Goal: Transaction & Acquisition: Book appointment/travel/reservation

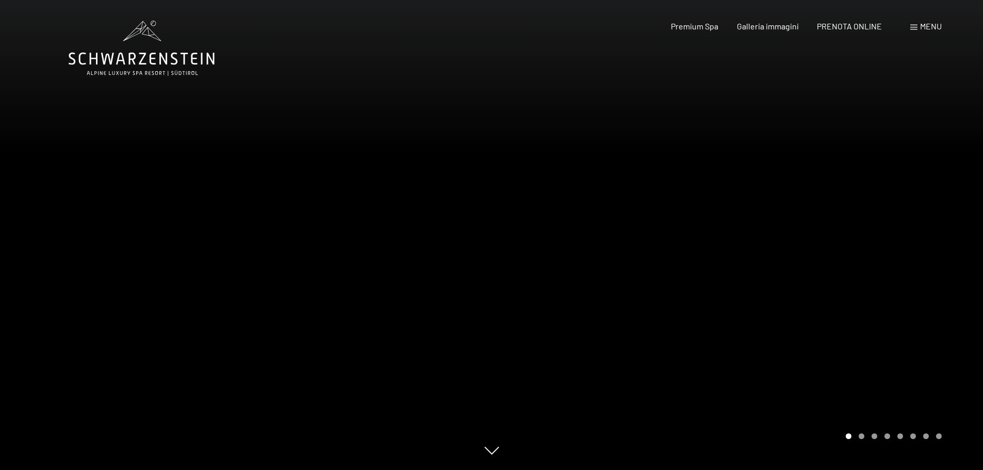
click at [97, 62] on icon at bounding box center [142, 59] width 146 height 12
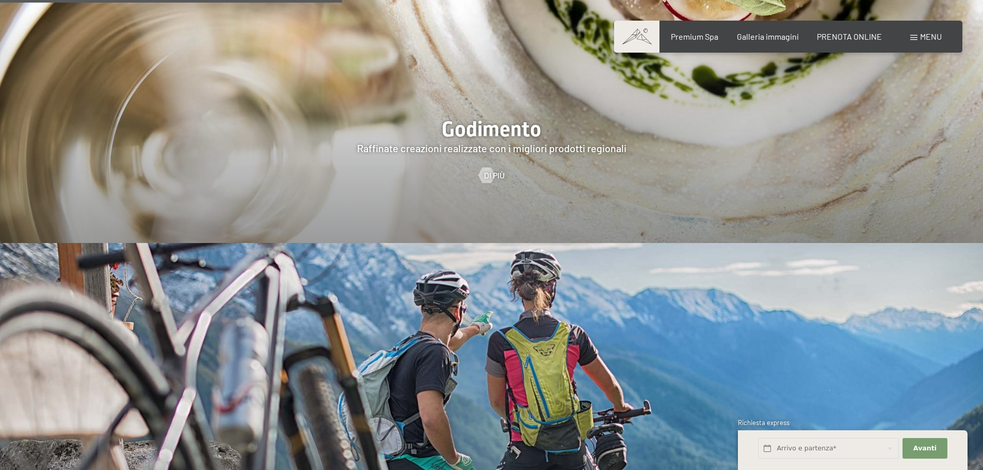
scroll to position [2168, 0]
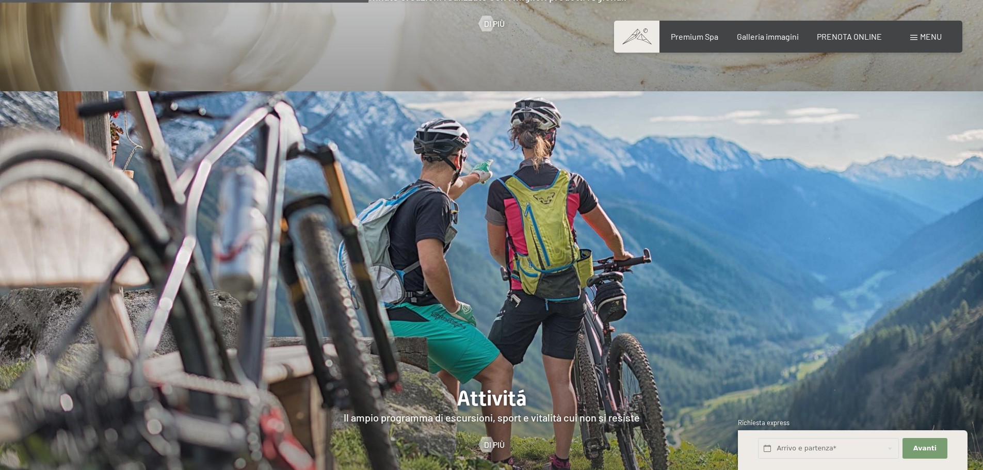
click at [916, 41] on div "Menu" at bounding box center [926, 36] width 31 height 11
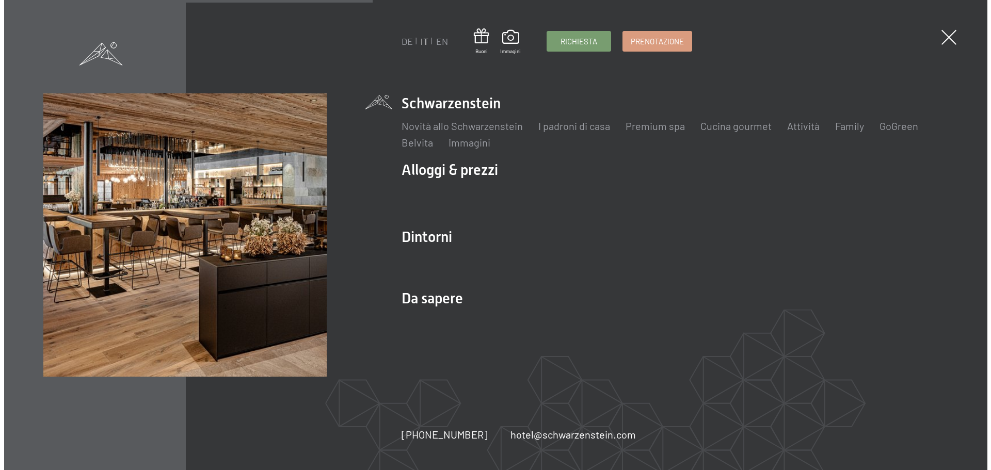
scroll to position [2174, 0]
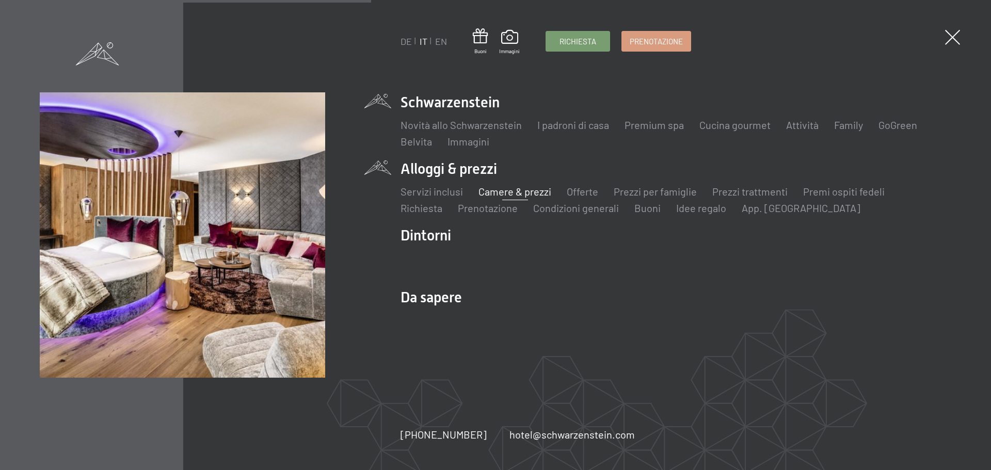
click at [499, 194] on link "Camere & prezzi" at bounding box center [515, 191] width 73 height 12
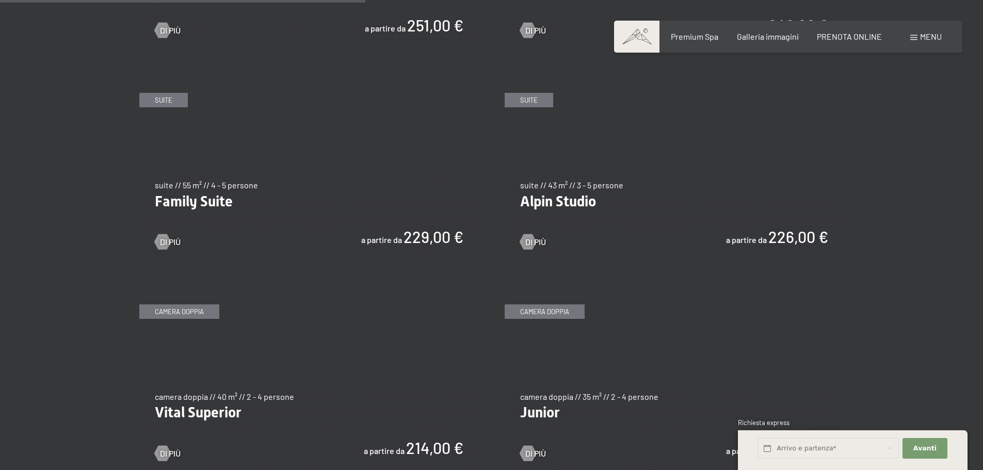
scroll to position [1239, 0]
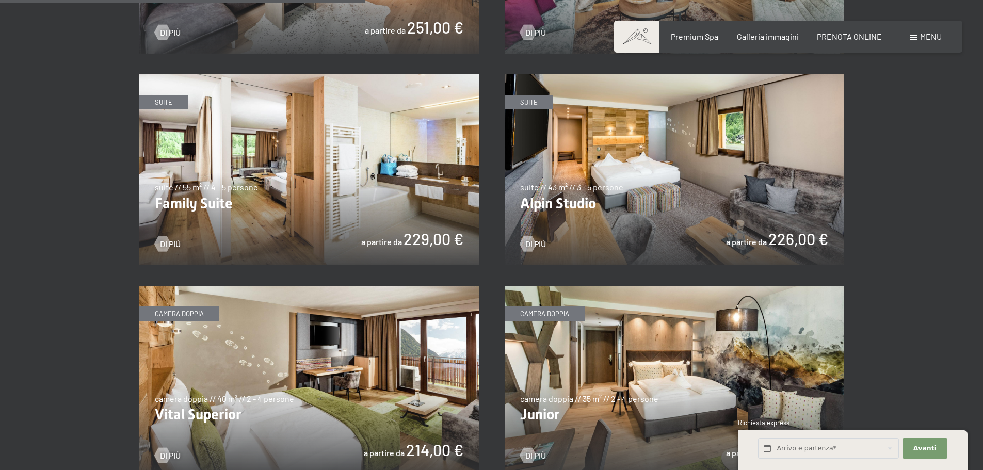
click at [714, 203] on img at bounding box center [675, 169] width 340 height 191
click at [567, 178] on img at bounding box center [675, 169] width 340 height 191
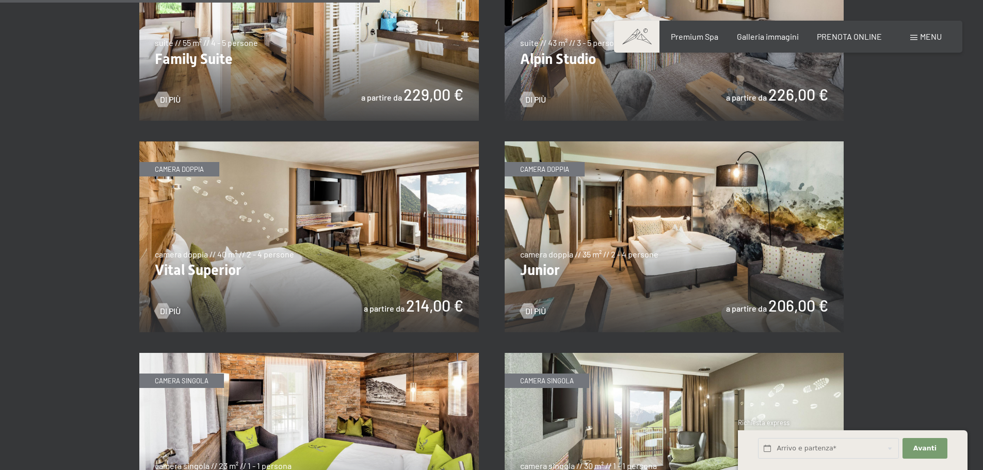
scroll to position [1394, 0]
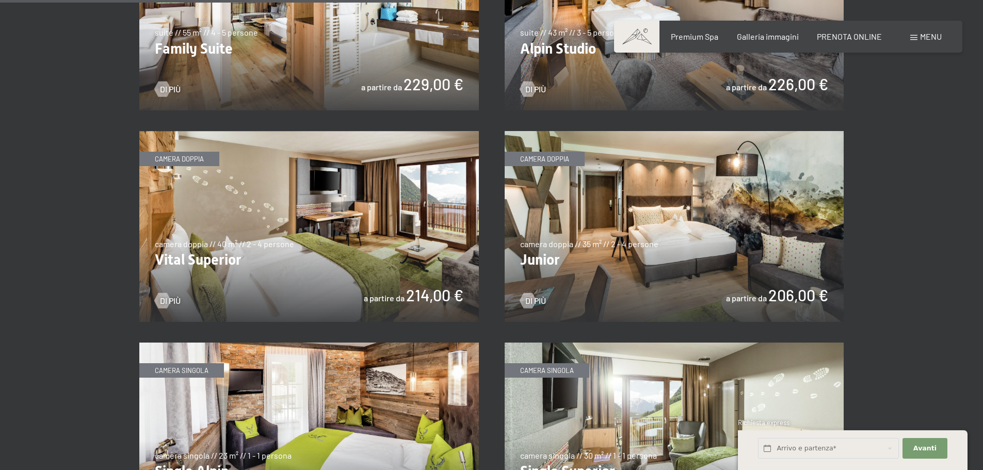
click at [368, 192] on img at bounding box center [309, 226] width 340 height 191
click at [749, 216] on img at bounding box center [675, 226] width 340 height 191
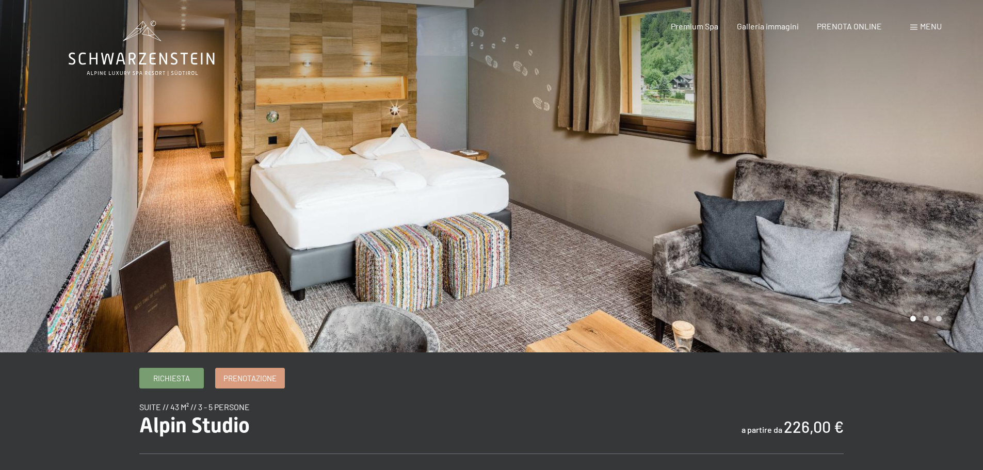
click at [593, 194] on div at bounding box center [738, 176] width 492 height 353
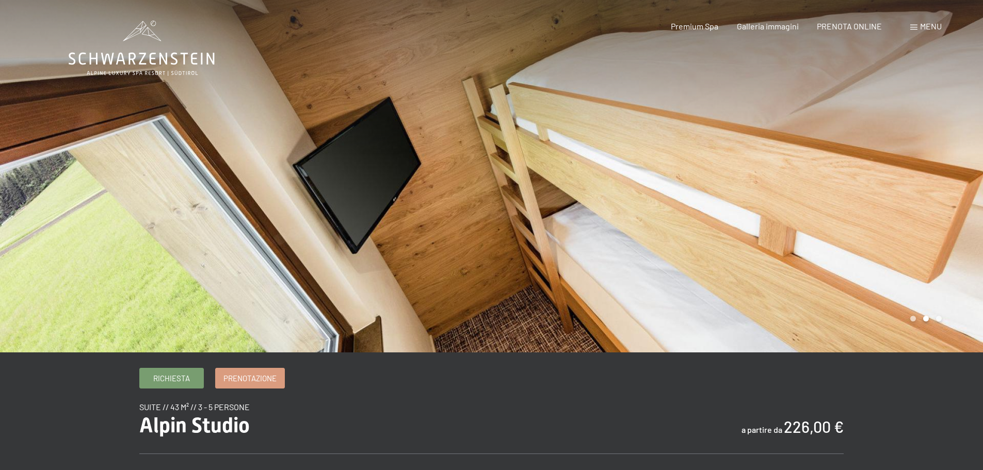
click at [602, 194] on div at bounding box center [738, 176] width 492 height 353
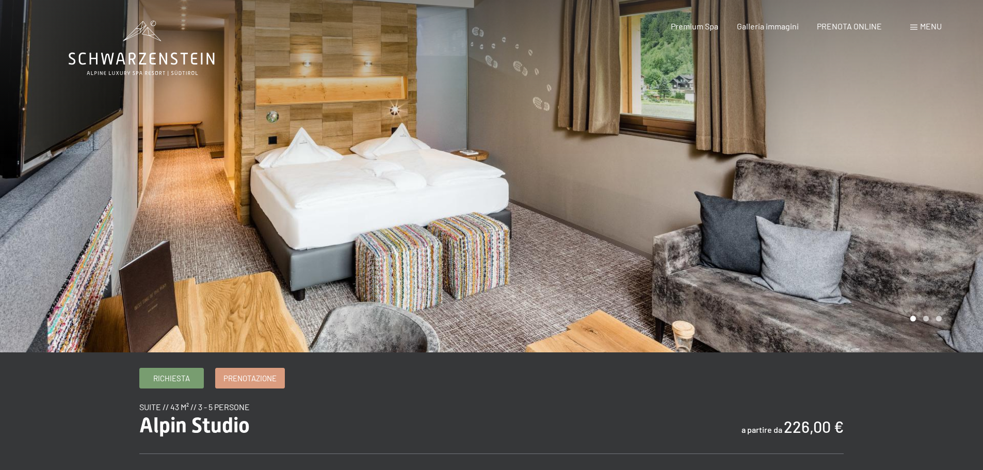
click at [962, 174] on div at bounding box center [738, 176] width 492 height 353
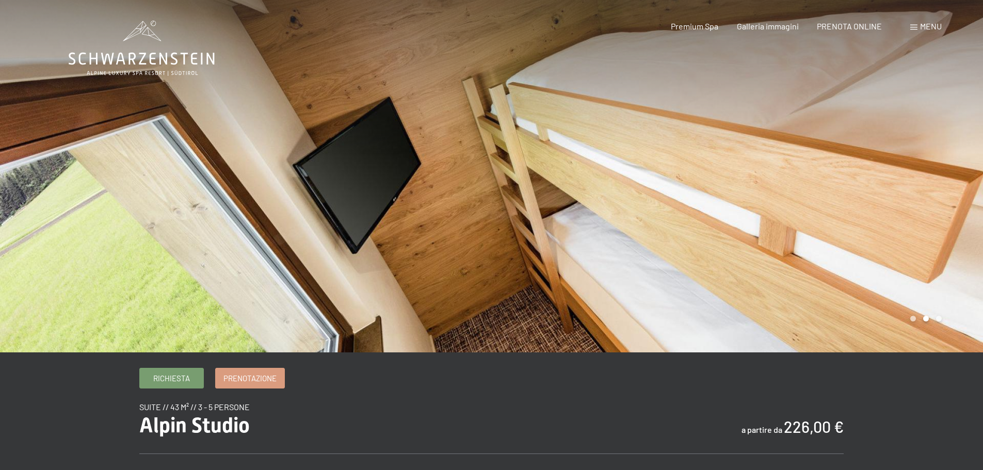
click at [962, 174] on div at bounding box center [738, 176] width 492 height 353
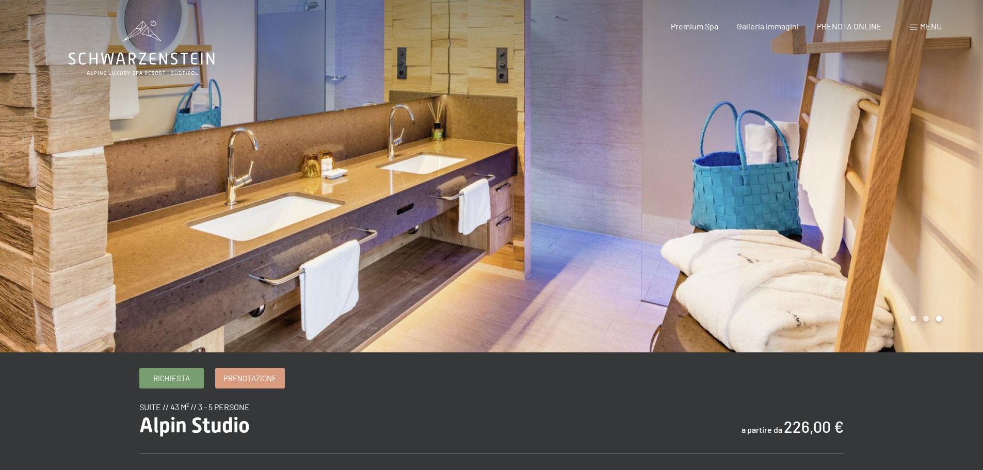
click at [962, 174] on div at bounding box center [738, 176] width 492 height 353
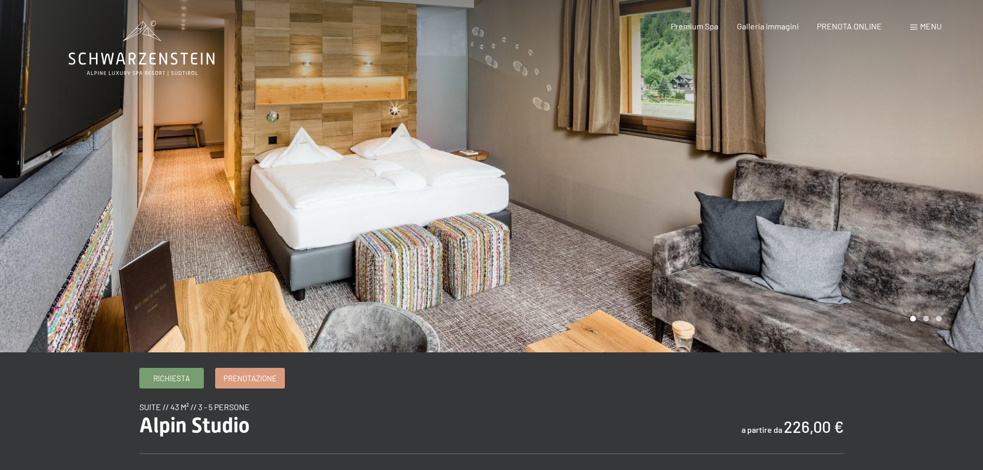
click at [962, 174] on div at bounding box center [738, 176] width 492 height 353
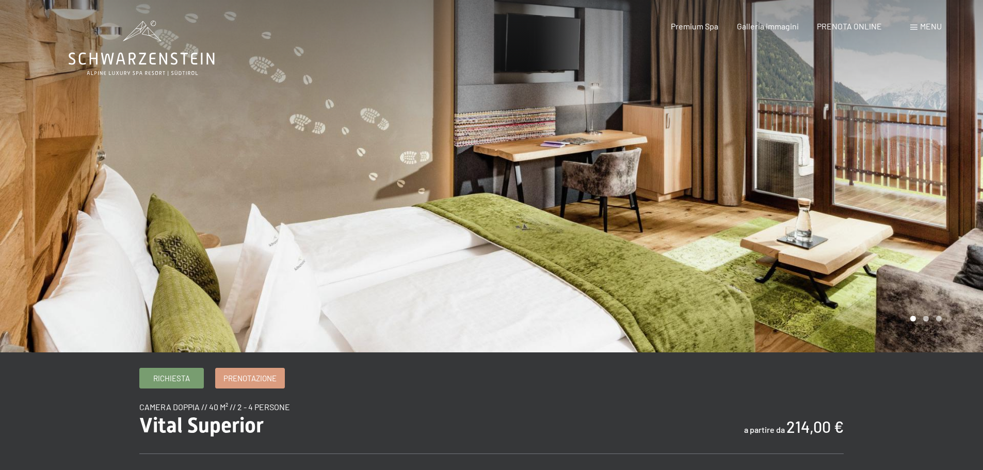
click at [968, 158] on div at bounding box center [738, 176] width 492 height 353
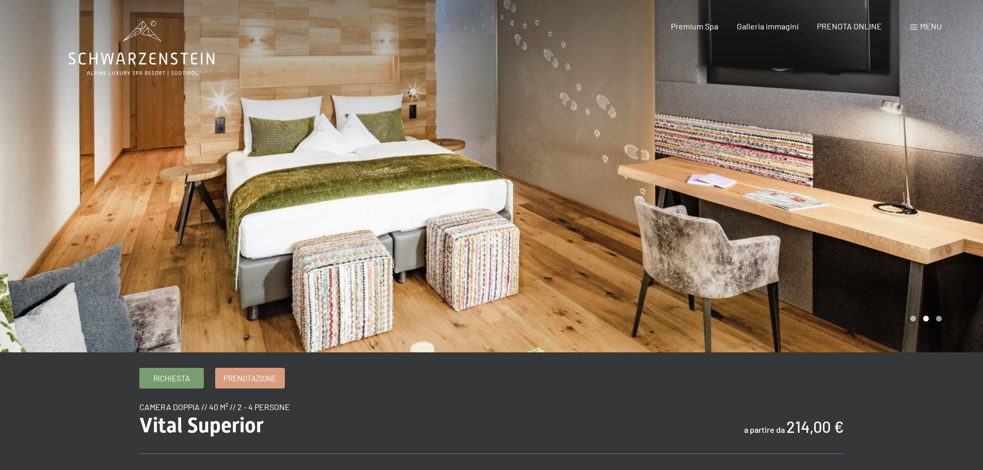
click at [968, 158] on div at bounding box center [738, 176] width 492 height 353
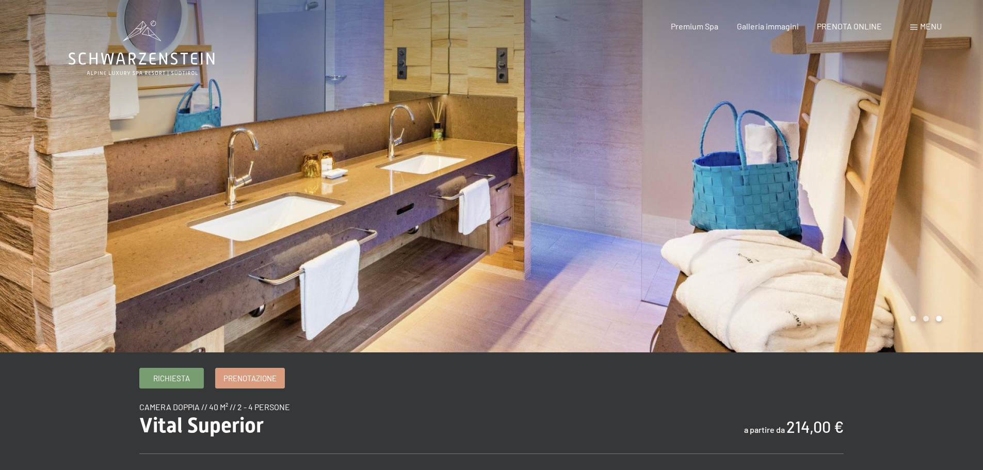
click at [968, 158] on div at bounding box center [738, 176] width 492 height 353
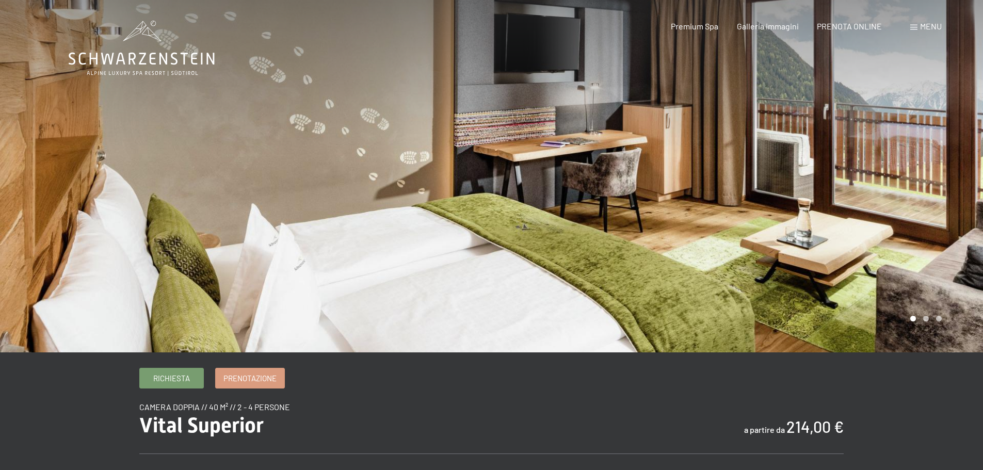
click at [968, 158] on div at bounding box center [738, 176] width 492 height 353
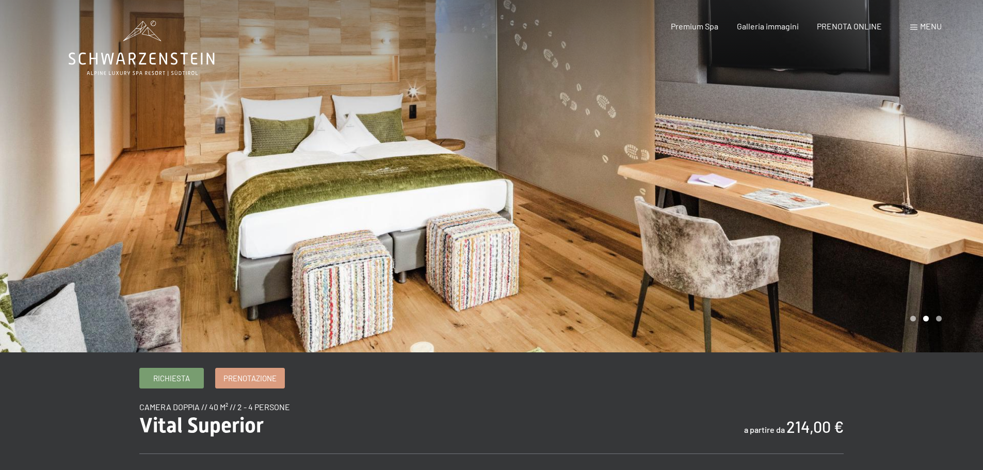
click at [968, 158] on div at bounding box center [738, 176] width 492 height 353
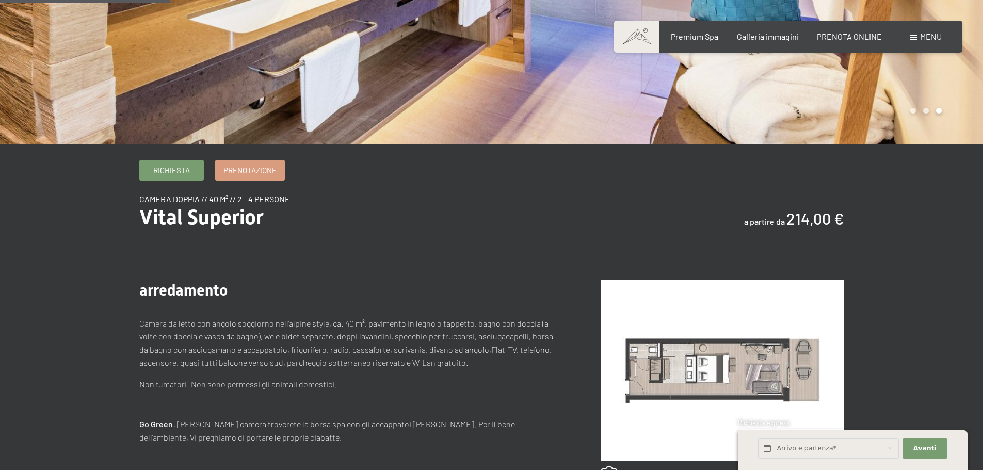
scroll to position [258, 0]
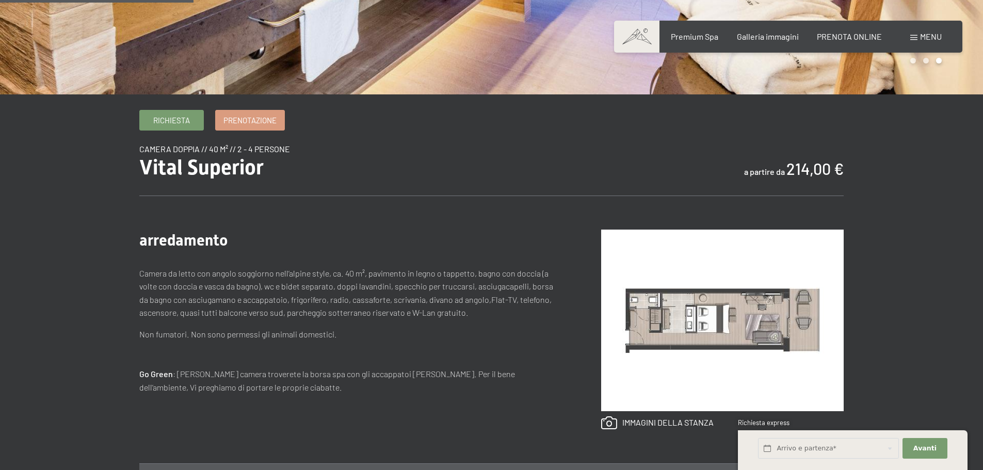
click at [743, 288] on img at bounding box center [722, 321] width 243 height 182
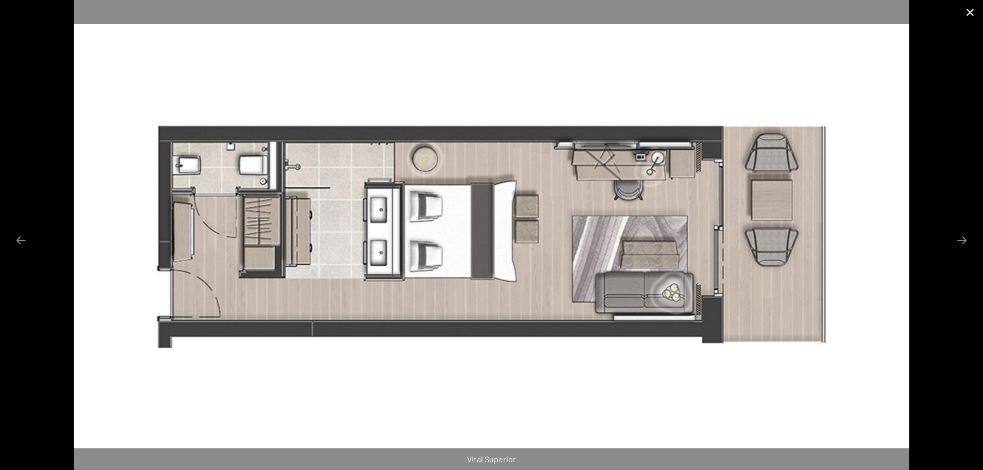
click at [974, 15] on button "Close gallery" at bounding box center [971, 12] width 26 height 24
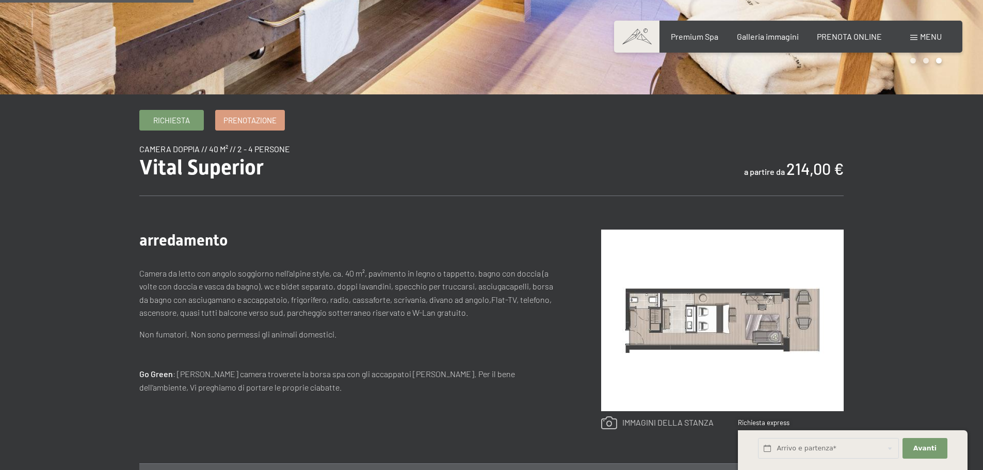
click at [683, 423] on link at bounding box center [657, 423] width 113 height 13
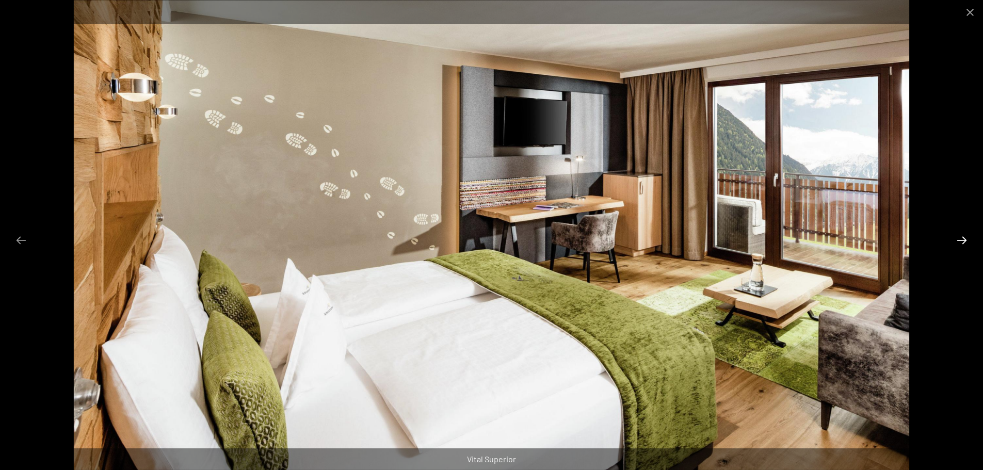
click at [966, 239] on button "Next slide" at bounding box center [962, 240] width 22 height 20
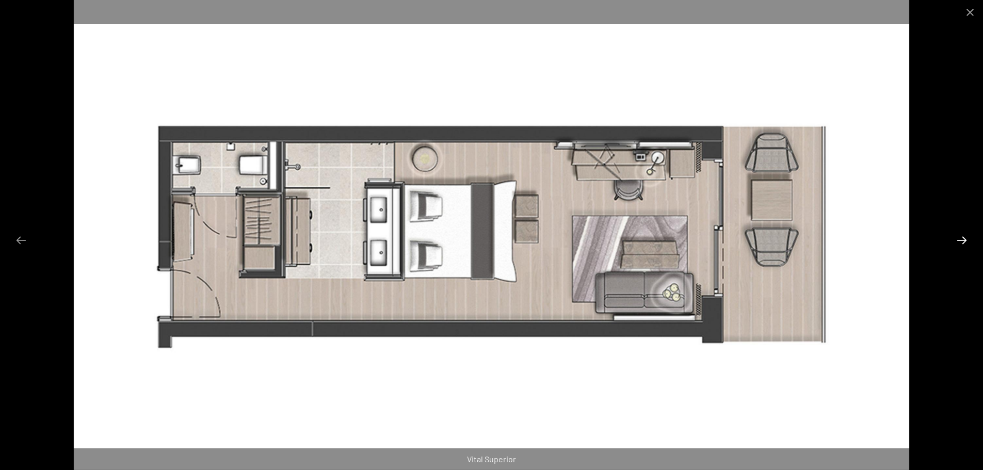
click at [966, 239] on button "Next slide" at bounding box center [962, 240] width 22 height 20
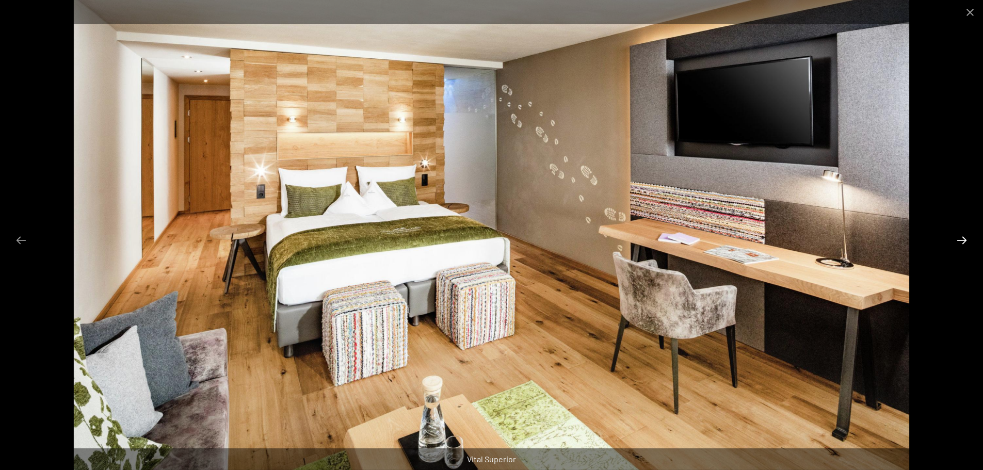
click at [966, 239] on button "Next slide" at bounding box center [962, 240] width 22 height 20
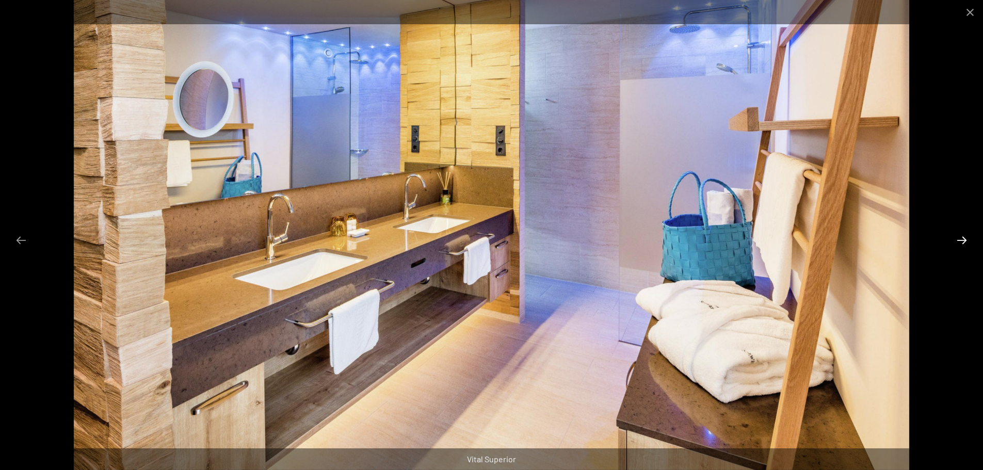
click at [966, 239] on button "Next slide" at bounding box center [962, 240] width 22 height 20
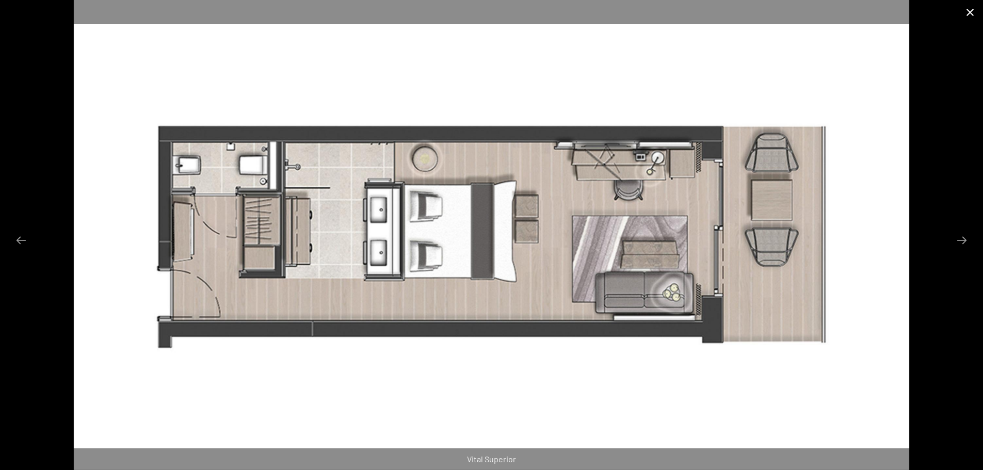
click at [971, 19] on button "Close gallery" at bounding box center [971, 12] width 26 height 24
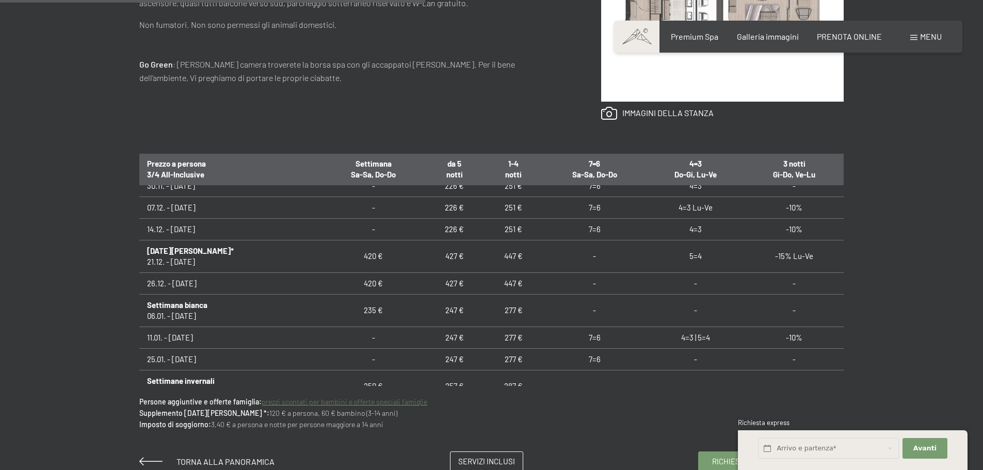
scroll to position [155, 0]
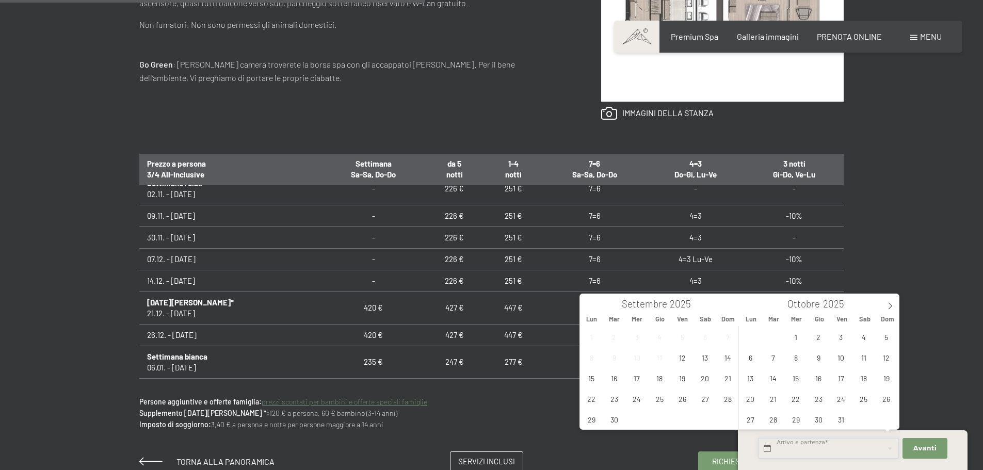
click at [859, 450] on input "text" at bounding box center [828, 448] width 141 height 21
click at [892, 306] on icon at bounding box center [891, 306] width 4 height 7
type input "2026"
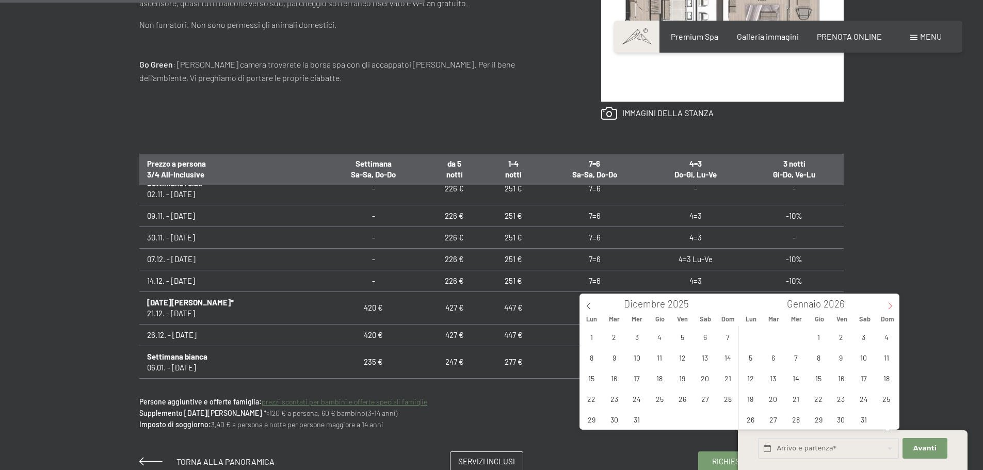
click at [892, 306] on icon at bounding box center [891, 306] width 4 height 7
type input "2026"
click at [892, 306] on icon at bounding box center [891, 306] width 4 height 7
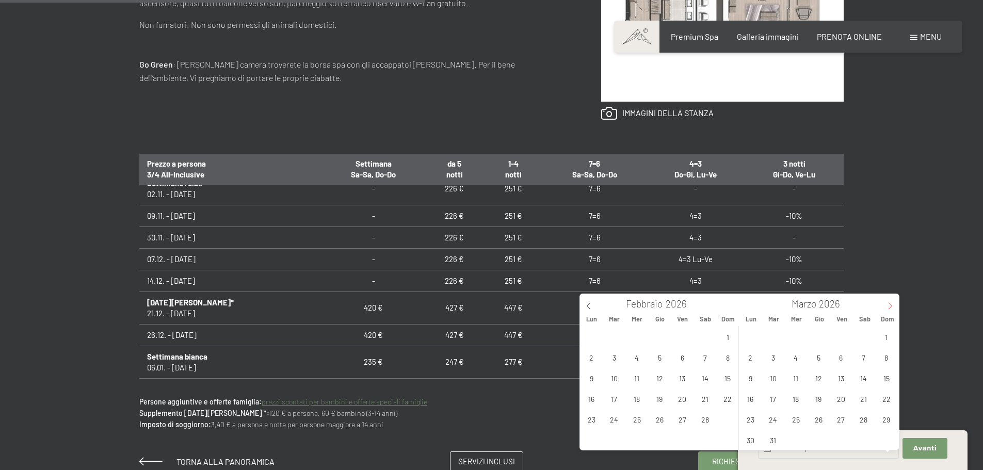
click at [892, 306] on icon at bounding box center [891, 306] width 4 height 7
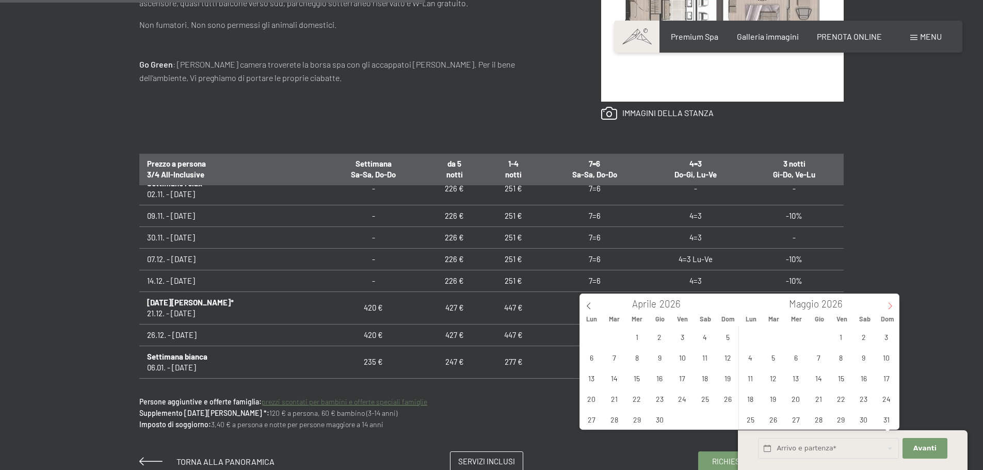
click at [887, 305] on icon at bounding box center [890, 306] width 7 height 7
click at [890, 337] on span "7" at bounding box center [887, 337] width 20 height 20
click at [890, 360] on span "14" at bounding box center [887, 357] width 20 height 20
type input "Dom. 07/06/2026 - Dom. 14/06/2026"
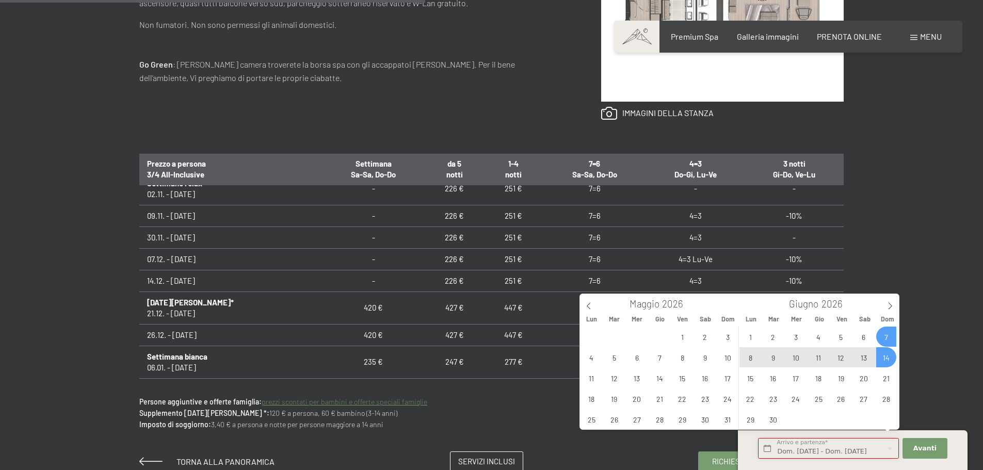
scroll to position [0, 4]
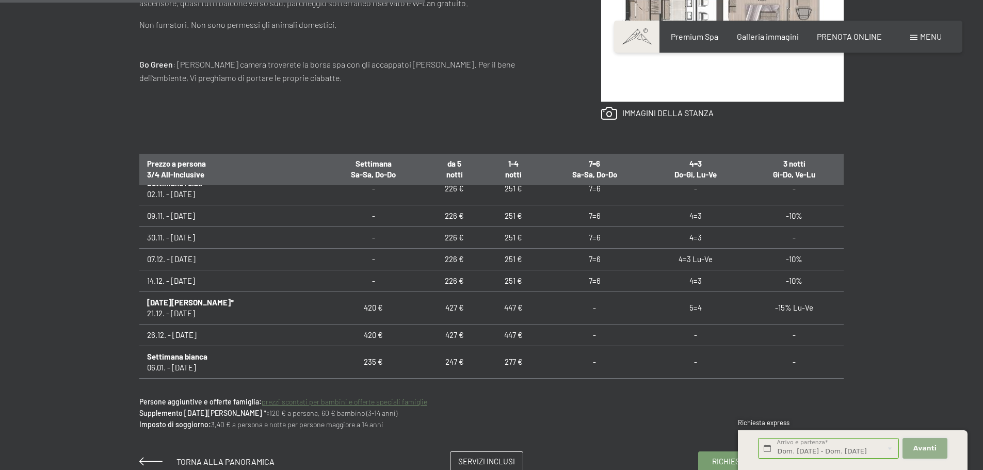
click at [925, 449] on span "Avanti" at bounding box center [925, 448] width 23 height 9
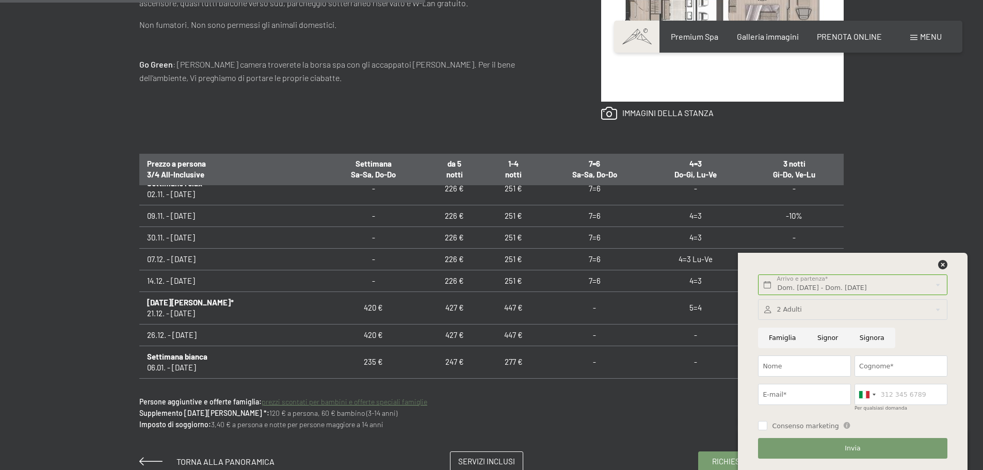
click at [943, 260] on div "Dom. 07/06/2026 - Dom. 14/06/2026 Arrivo e partenza* 7 Notti Avanti Nascondere …" at bounding box center [853, 361] width 204 height 217
click at [944, 265] on icon at bounding box center [943, 264] width 9 height 9
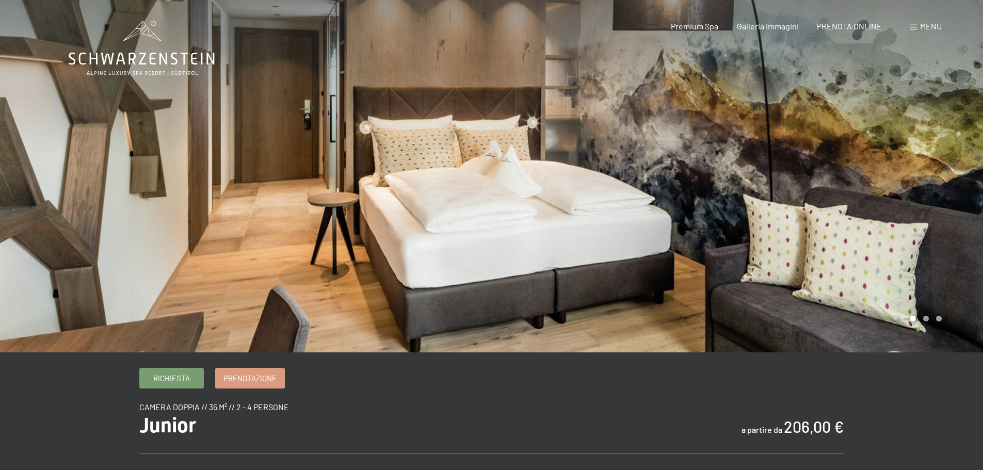
click at [966, 184] on div at bounding box center [738, 176] width 492 height 353
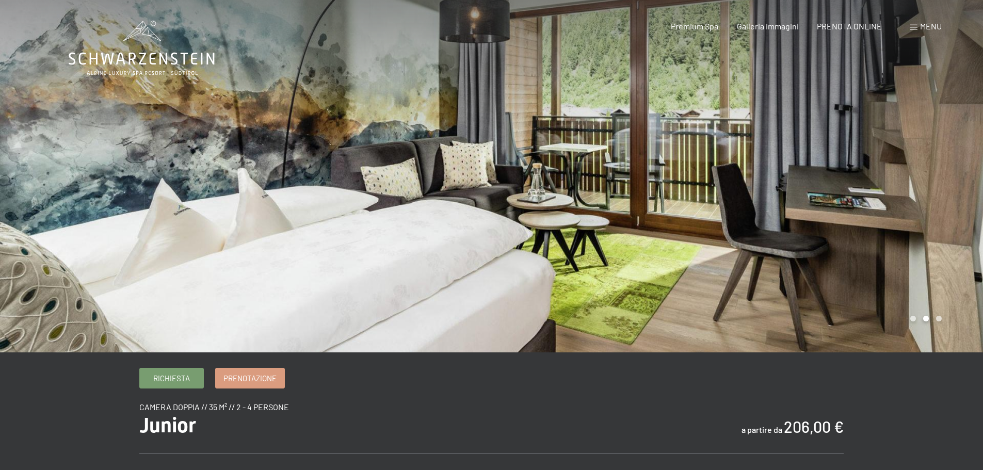
click at [966, 198] on div at bounding box center [738, 176] width 492 height 353
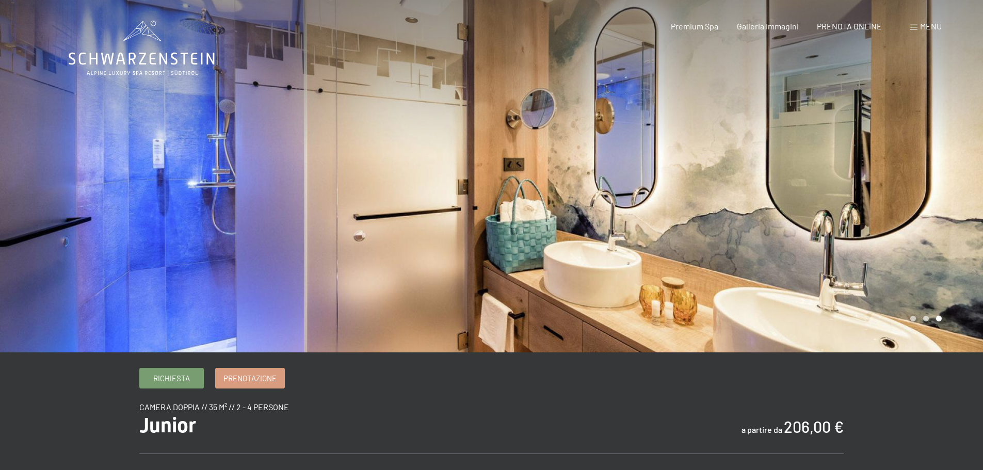
click at [966, 198] on div at bounding box center [738, 176] width 492 height 353
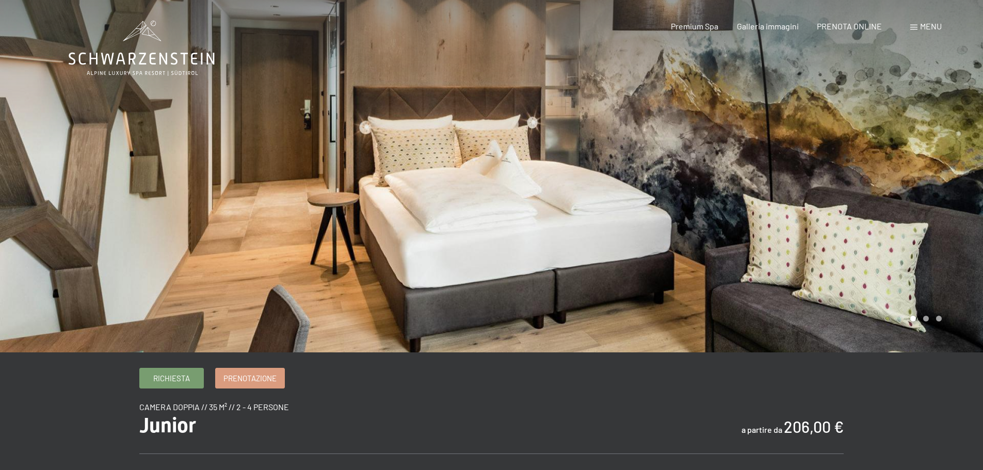
click at [966, 198] on div at bounding box center [738, 176] width 492 height 353
